Goal: Find specific page/section: Find specific page/section

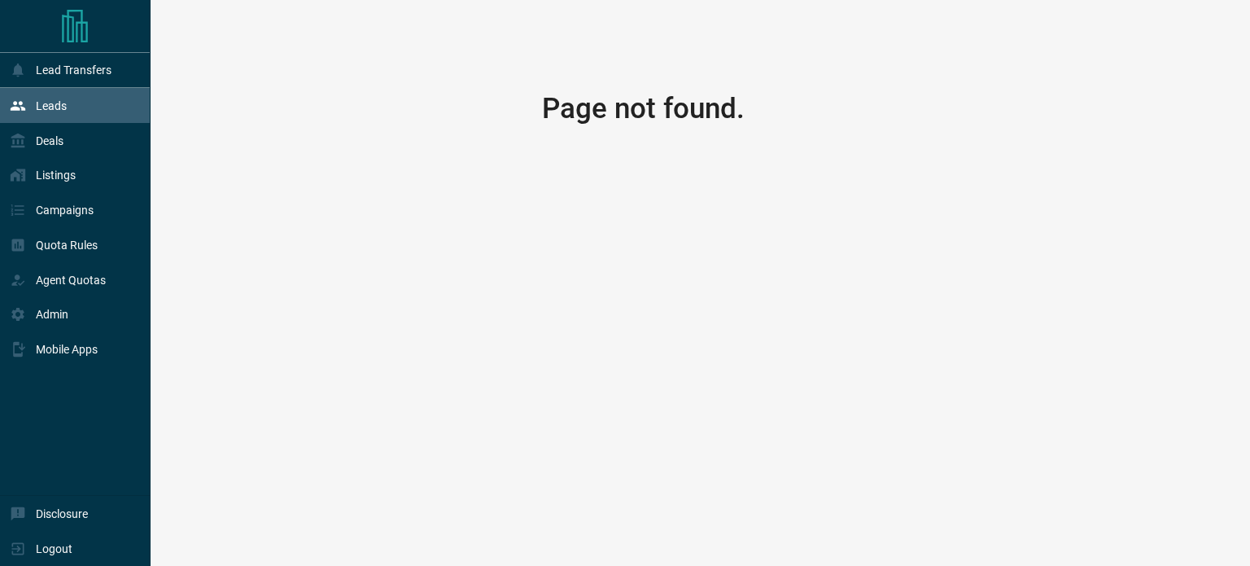
click at [24, 102] on icon at bounding box center [18, 106] width 16 height 16
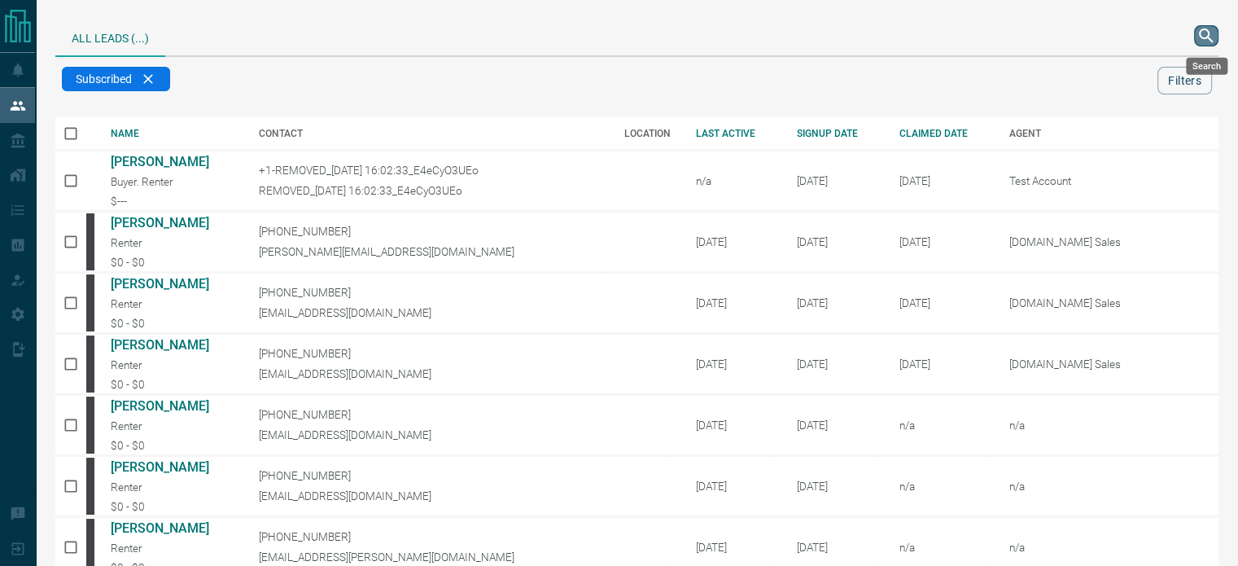
click at [1210, 35] on icon "search button" at bounding box center [1206, 36] width 20 height 20
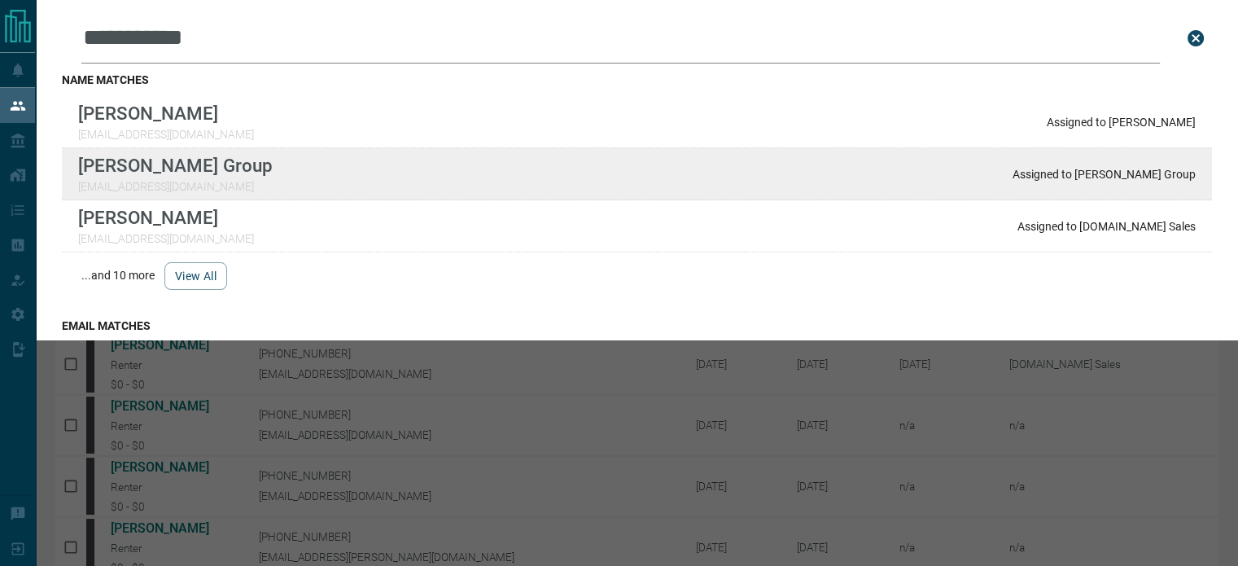
type input "**********"
